Goal: Check status

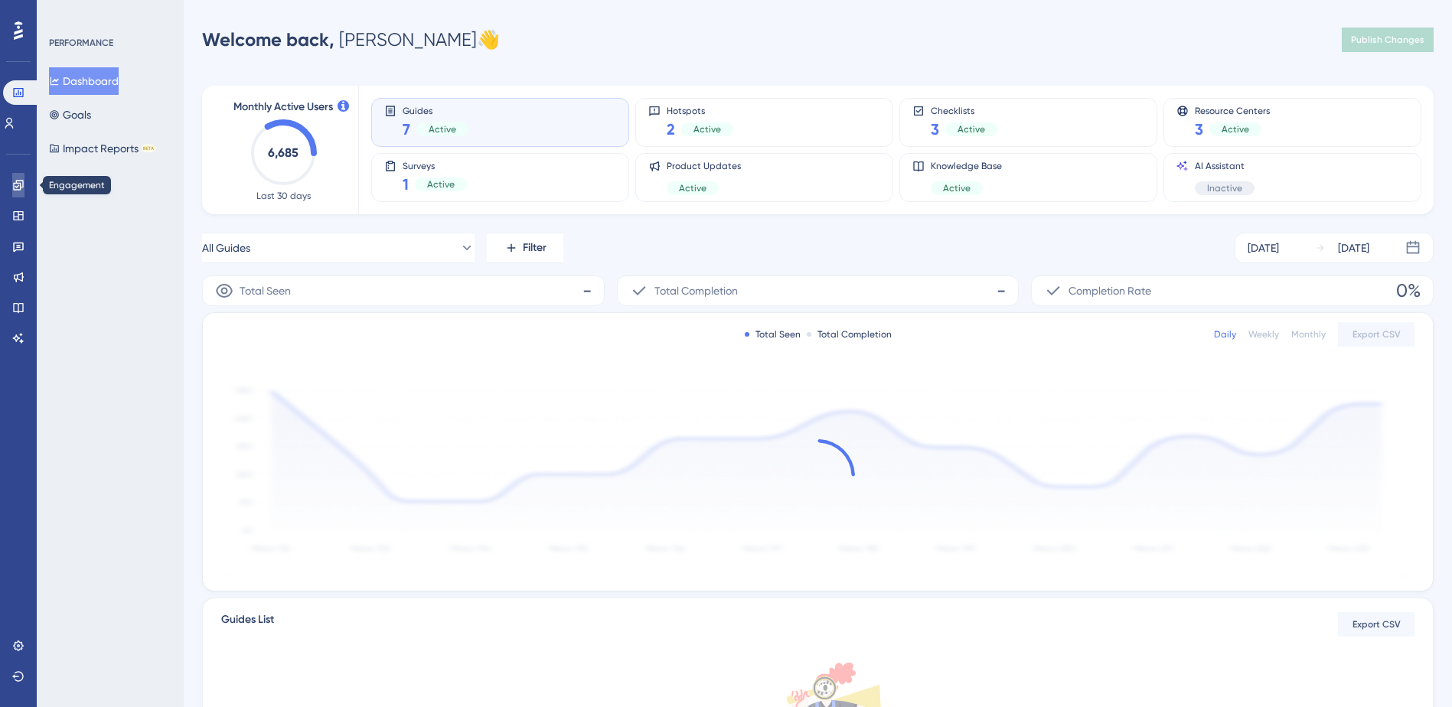
click at [24, 186] on link at bounding box center [18, 185] width 12 height 24
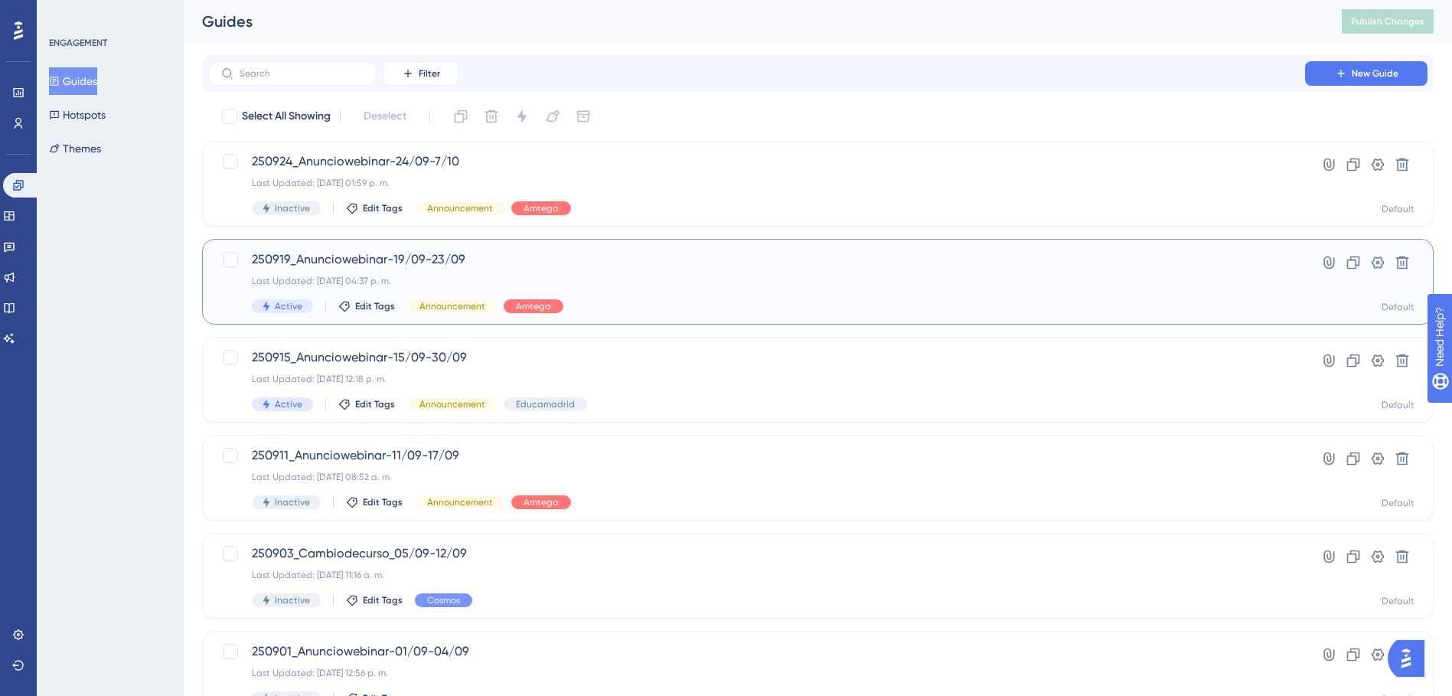
click at [401, 259] on span "250919_Anunciowebinar-19/09-23/09" at bounding box center [757, 259] width 1010 height 18
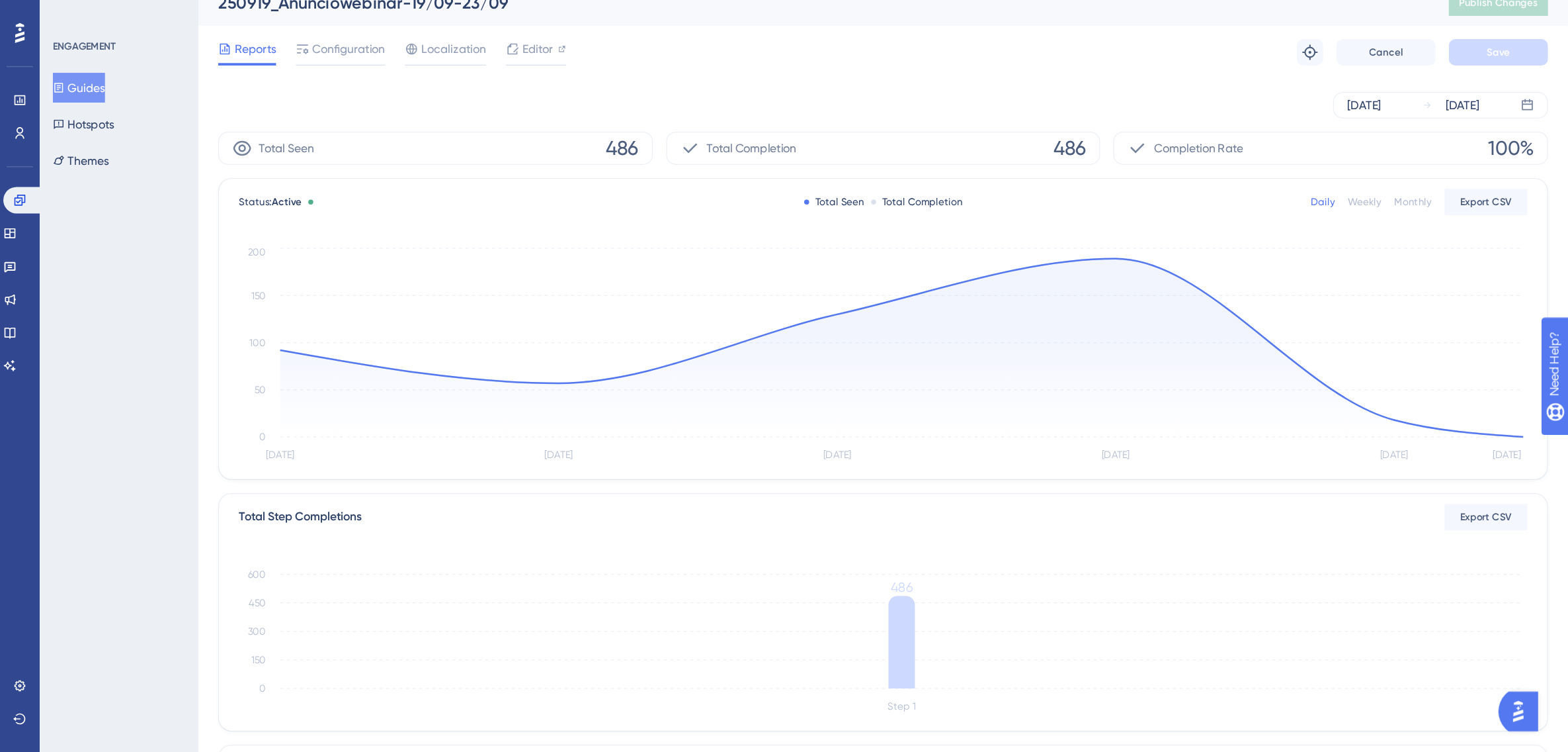
scroll to position [67, 0]
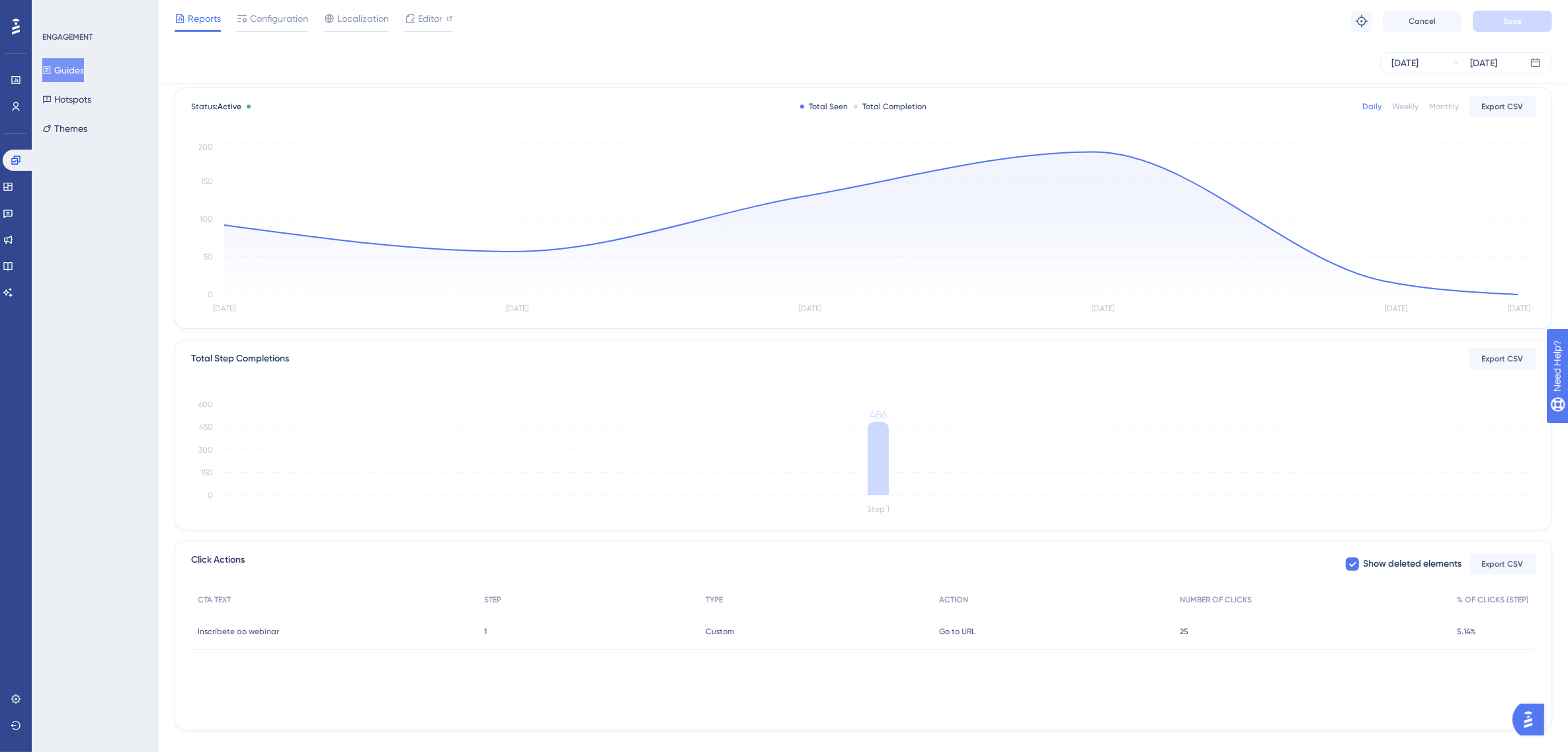
drag, startPoint x: 1197, startPoint y: 7, endPoint x: 1121, endPoint y: 685, distance: 682.2
click at [1121, 611] on div "CTA TEXT STEP TYPE ACTION NUMBER OF CLICKS % OF CLICKS (STEP) Inscríbete ao web…" at bounding box center [863, 652] width 1344 height 132
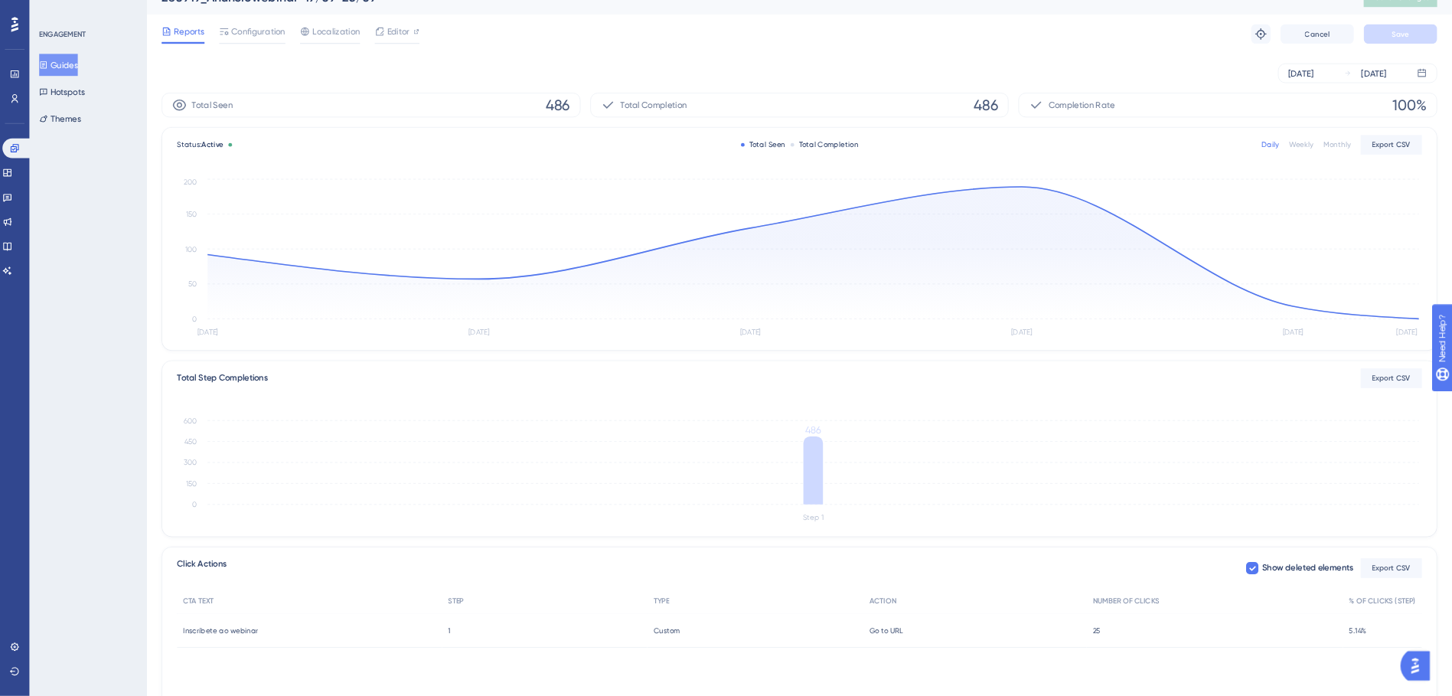
scroll to position [0, 0]
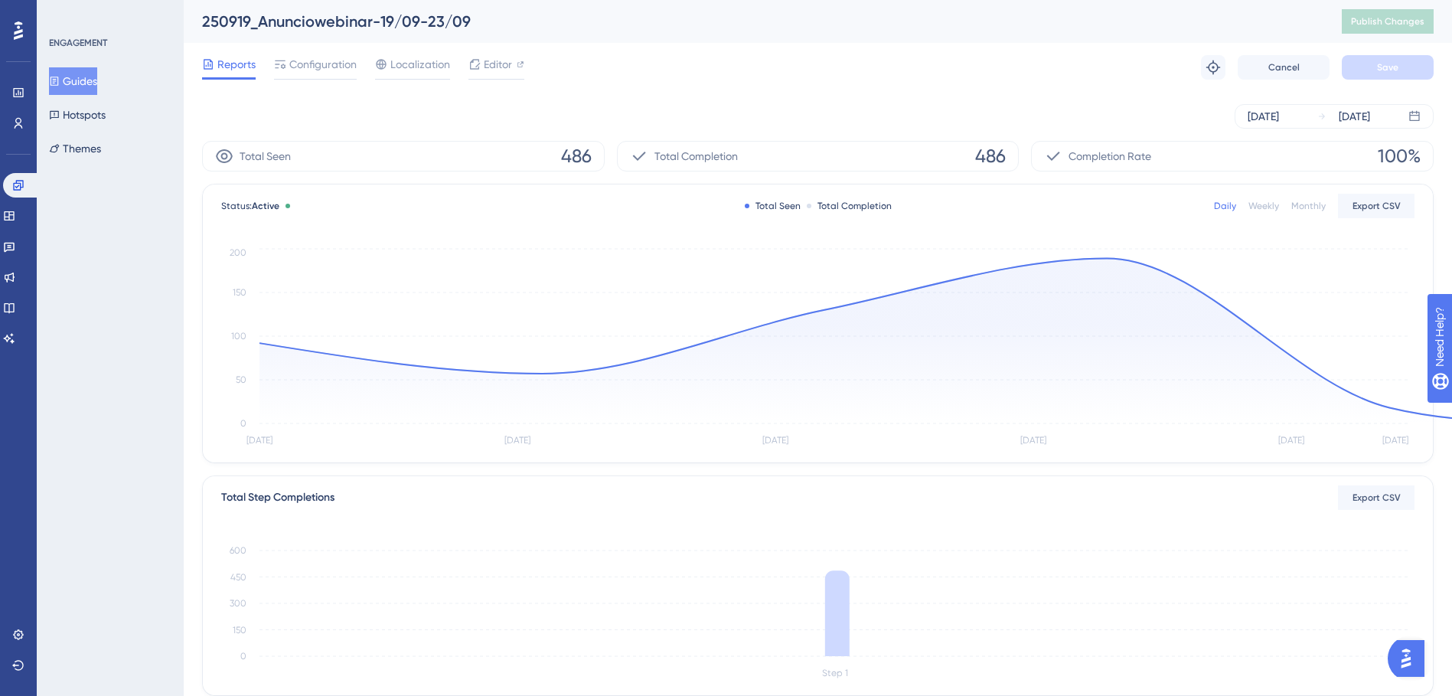
drag, startPoint x: 1828, startPoint y: 17, endPoint x: 759, endPoint y: 73, distance: 1071.0
click at [759, 73] on div "Reports Configuration Localization Editor Troubleshoot Cancel Save" at bounding box center [818, 67] width 1232 height 49
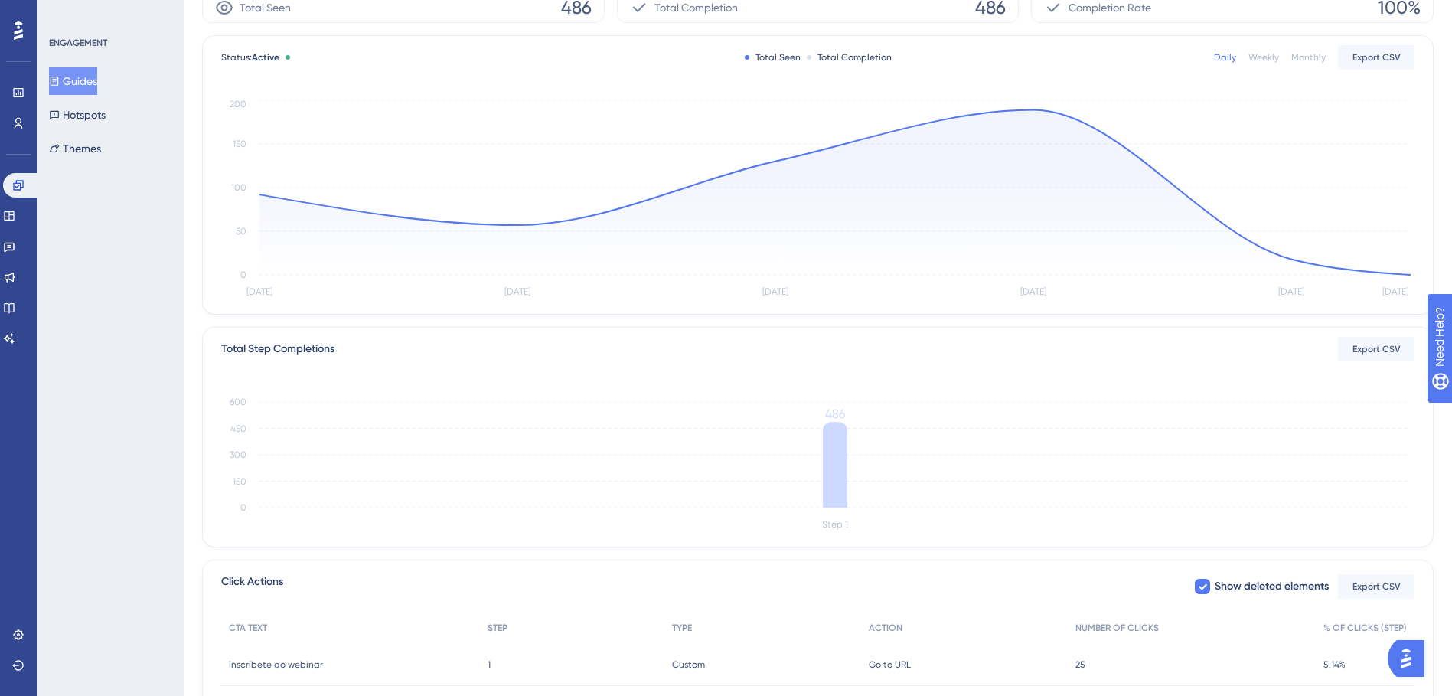
scroll to position [274, 0]
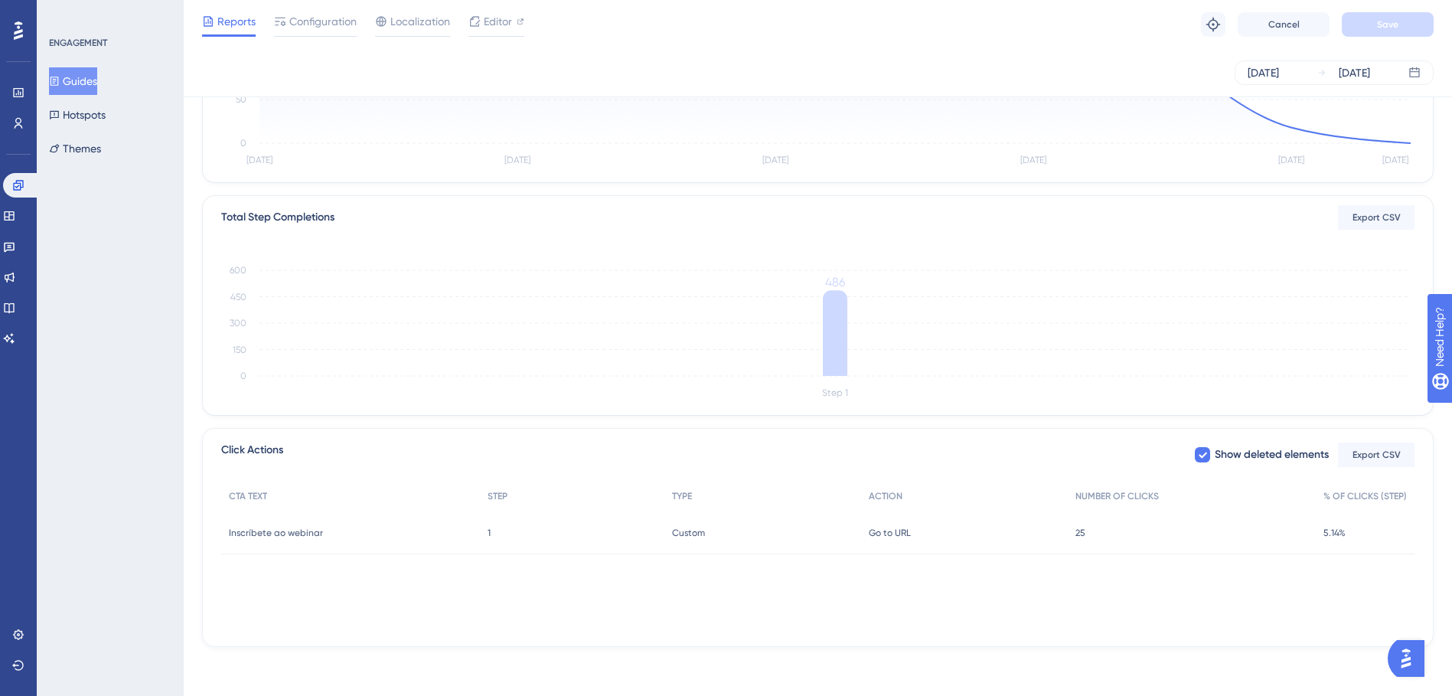
click at [79, 83] on button "Guides" at bounding box center [73, 81] width 48 height 28
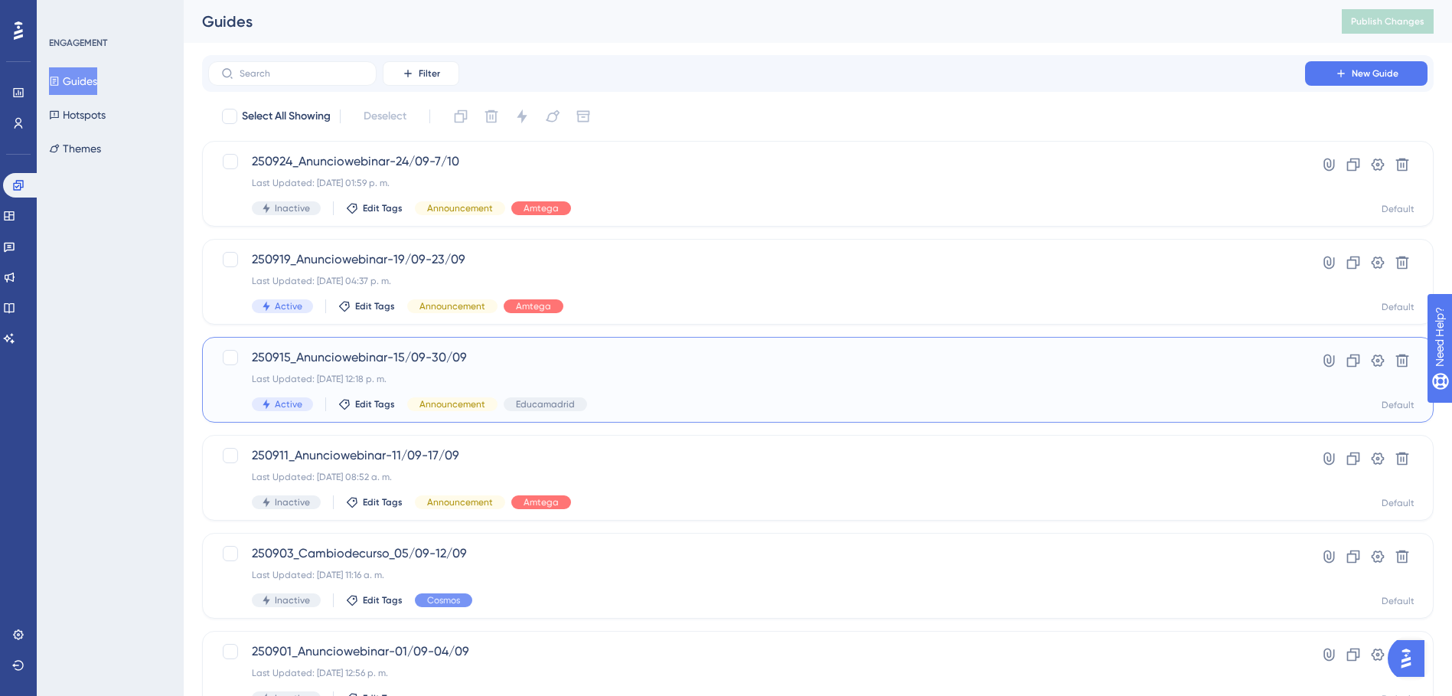
click at [380, 361] on span "250915_Anunciowebinar-15/09-30/09" at bounding box center [757, 357] width 1010 height 18
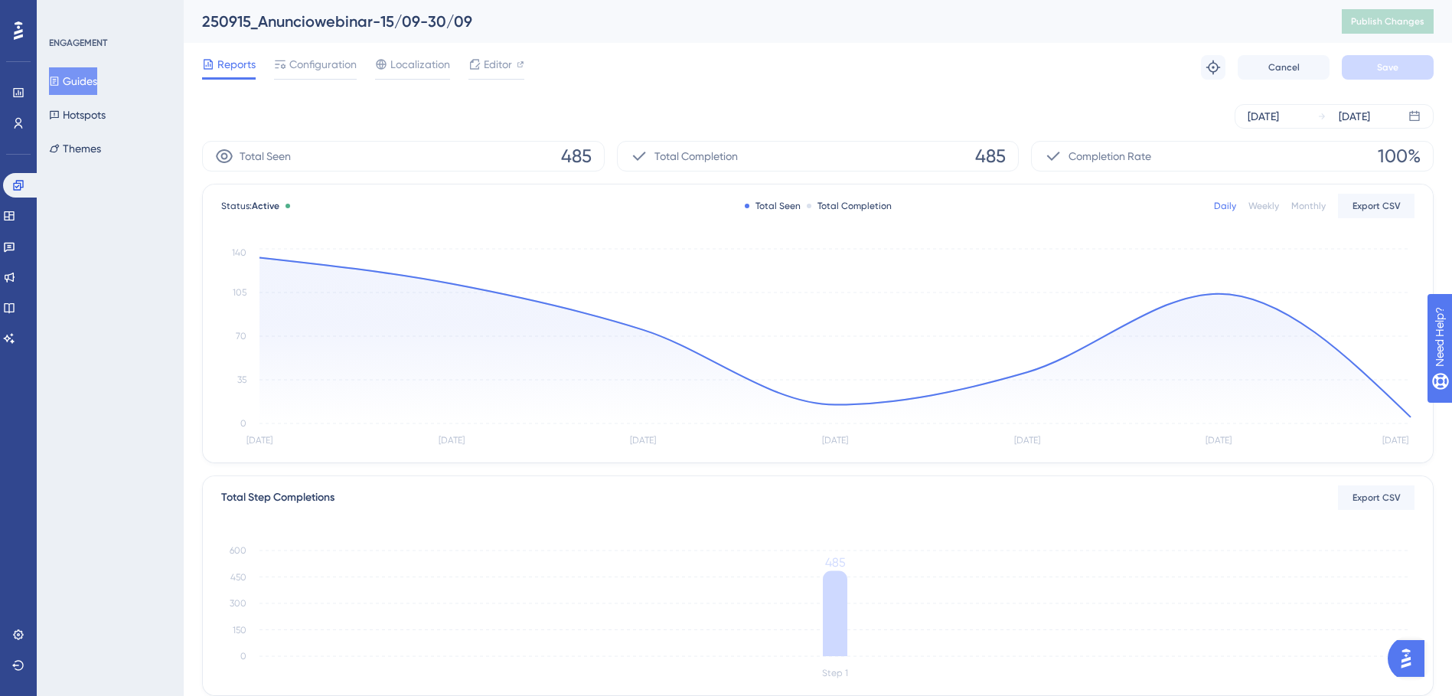
click at [659, 103] on div "[DATE] [DATE]" at bounding box center [818, 116] width 1232 height 49
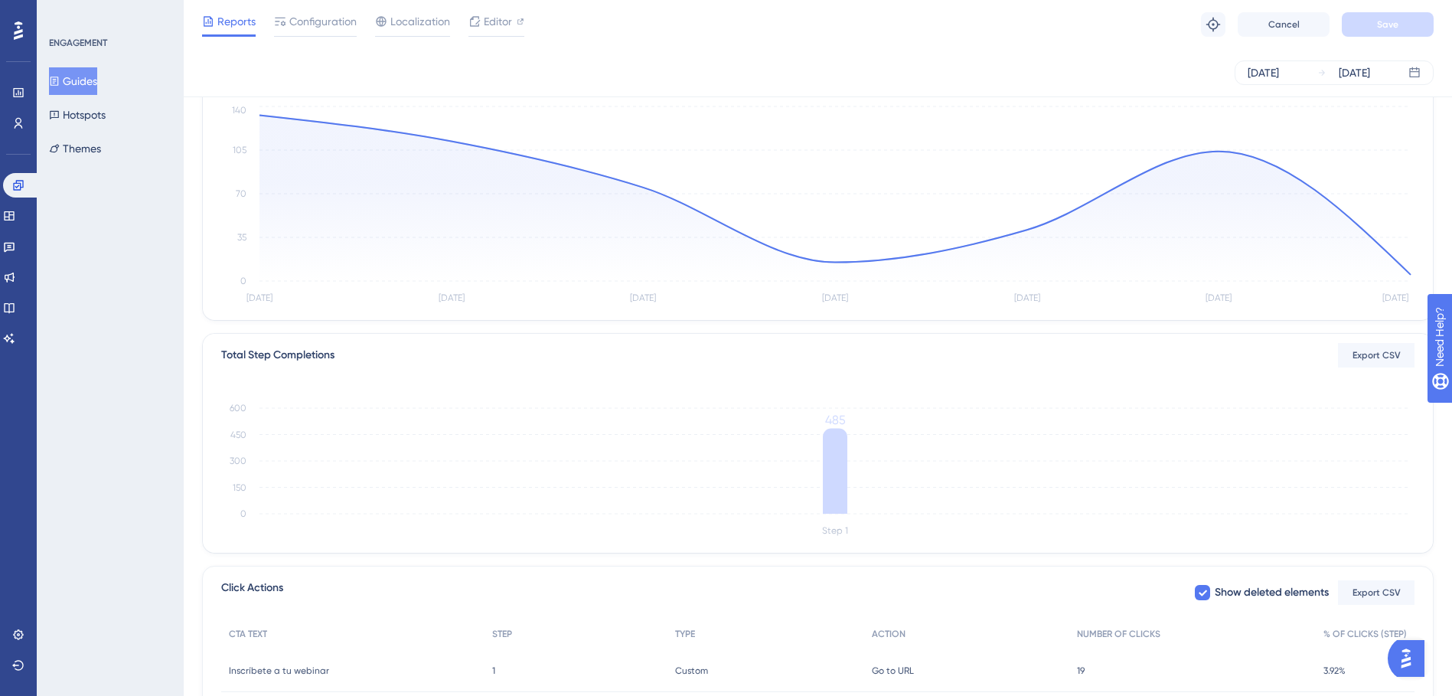
scroll to position [274, 0]
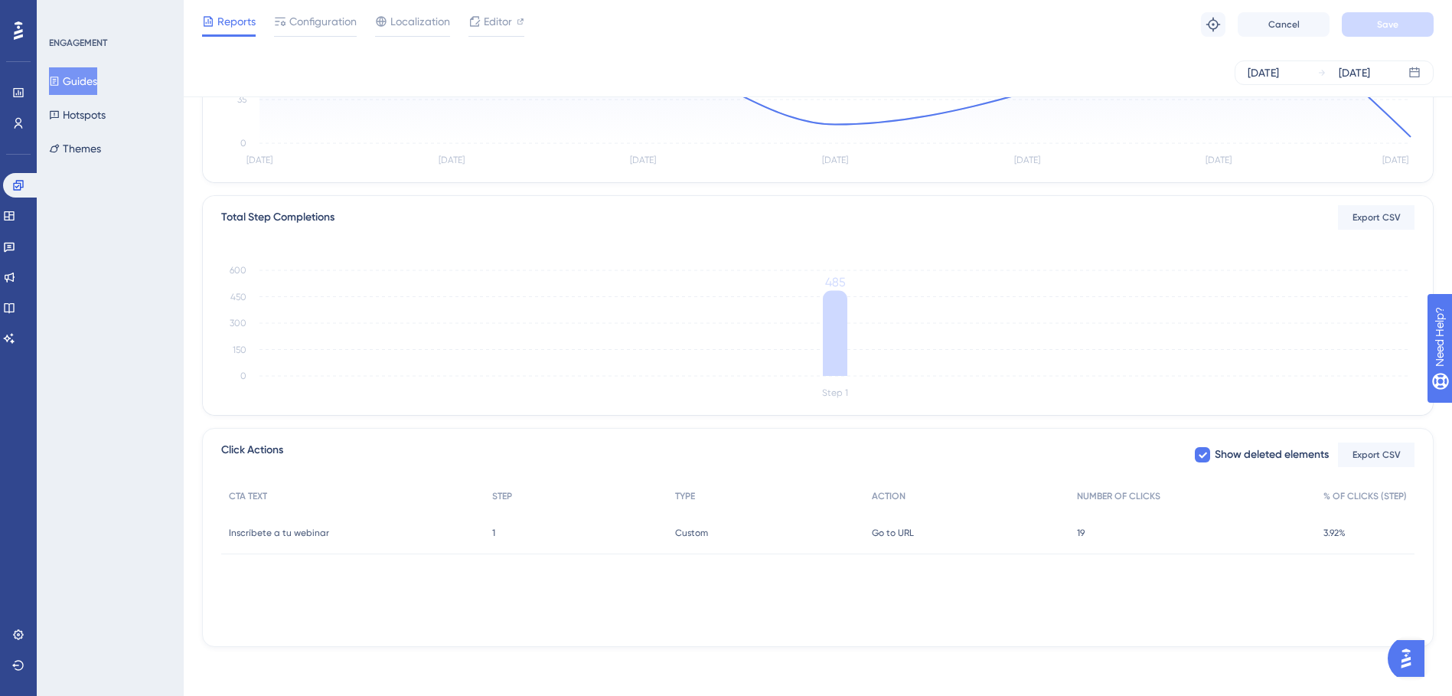
click at [769, 599] on div "CTA TEXT STEP TYPE ACTION NUMBER OF CLICKS % OF CLICKS (STEP) Inscríbete a tu w…" at bounding box center [818, 557] width 1194 height 153
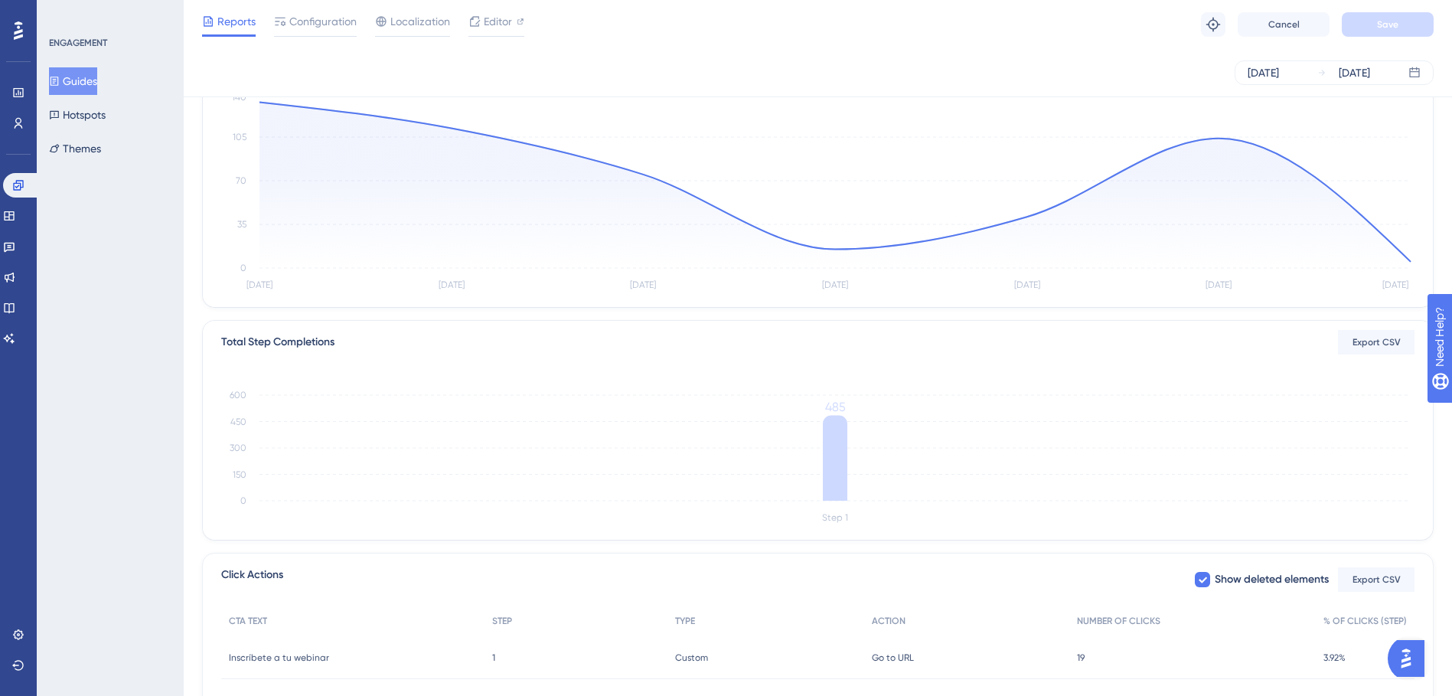
scroll to position [0, 0]
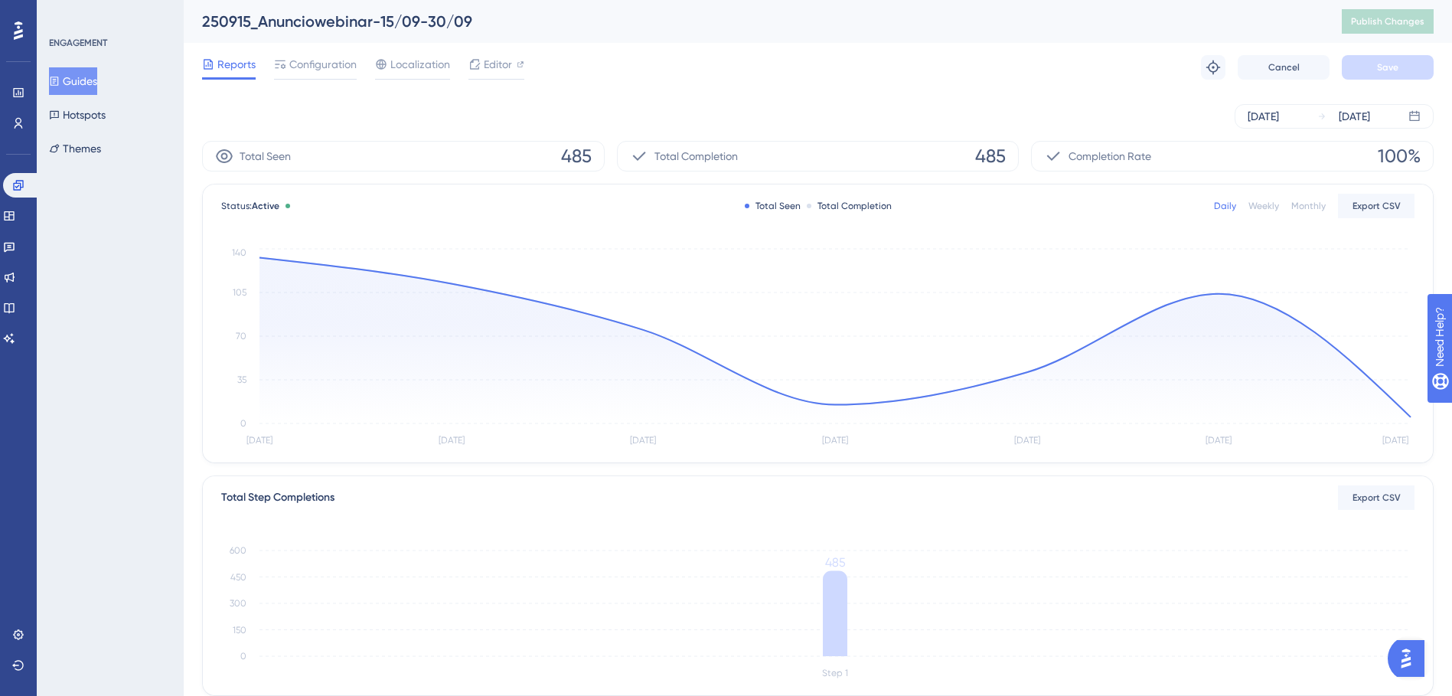
click at [64, 68] on button "Guides" at bounding box center [73, 81] width 48 height 28
